Goal: Information Seeking & Learning: Learn about a topic

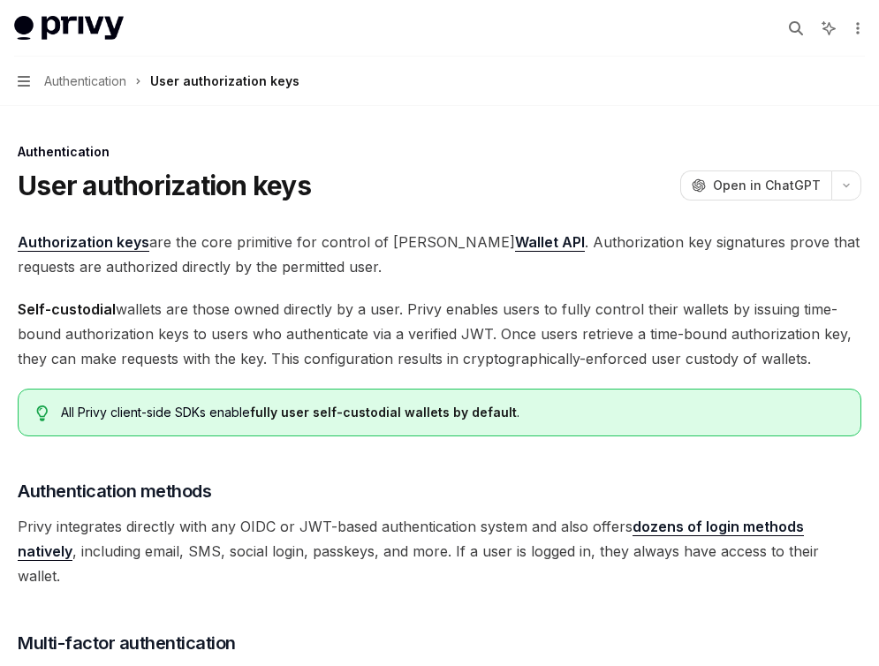
type textarea "*"
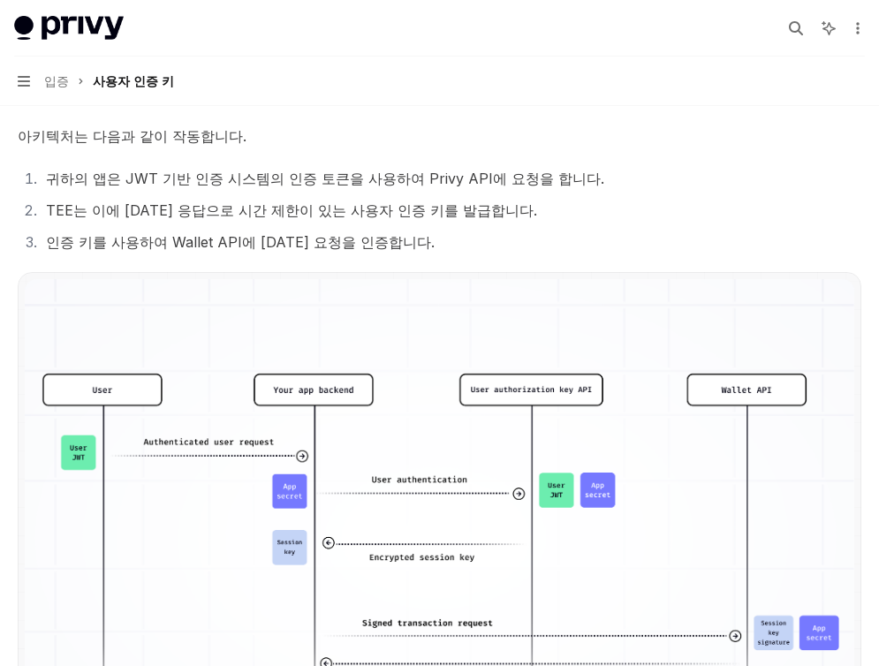
scroll to position [1003, 0]
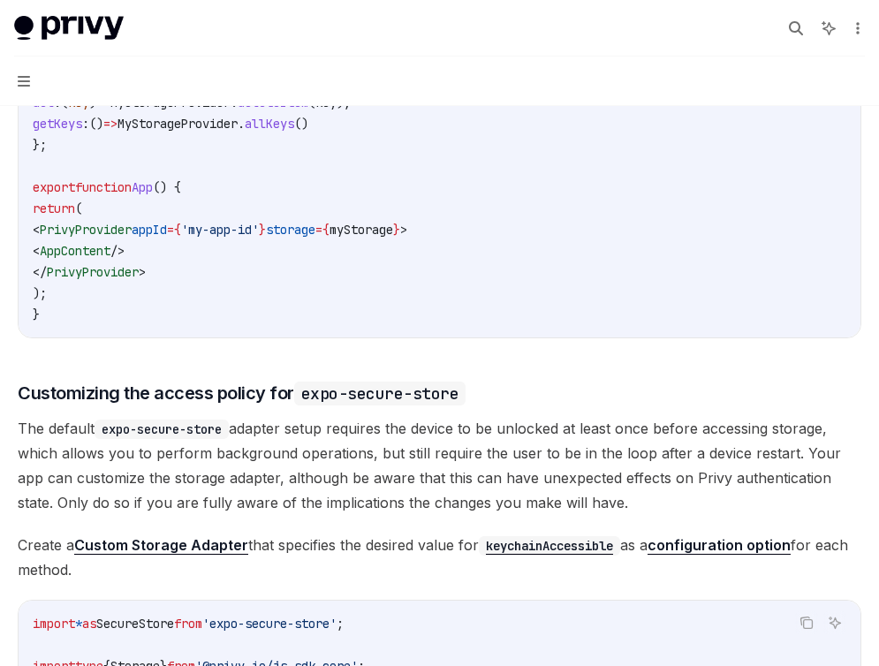
scroll to position [666, 0]
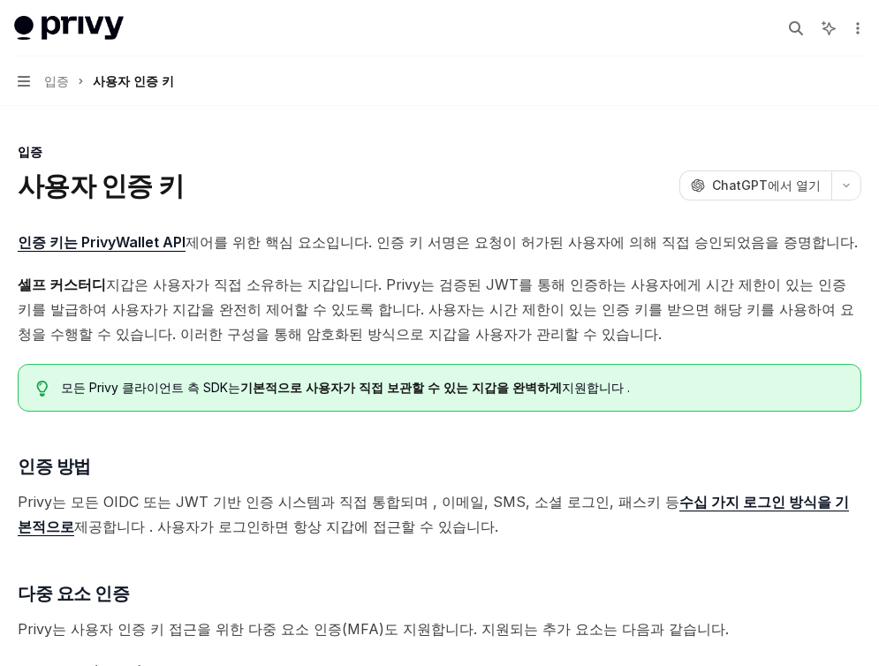
type textarea "*"
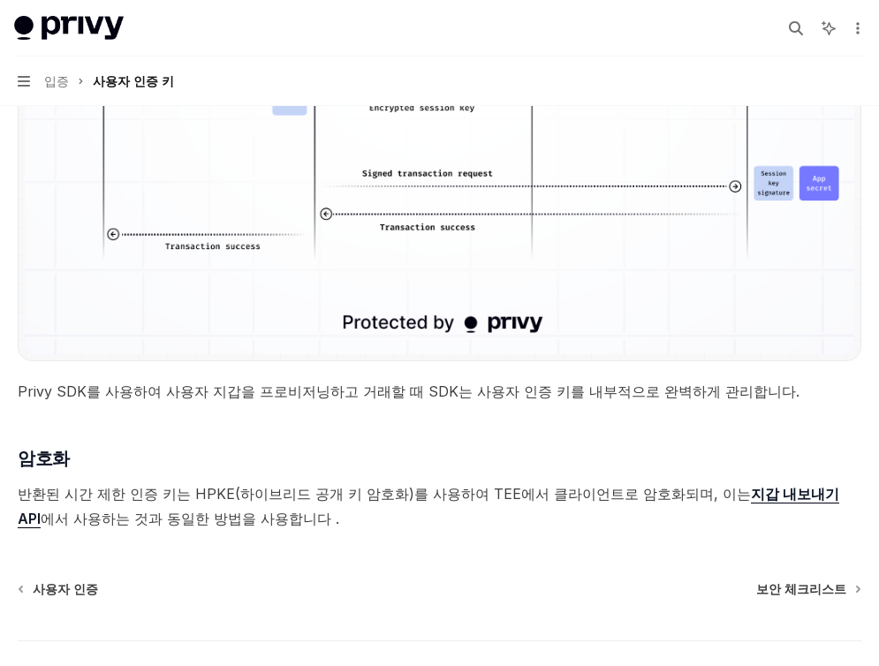
scroll to position [1561, 0]
